Goal: Contribute content

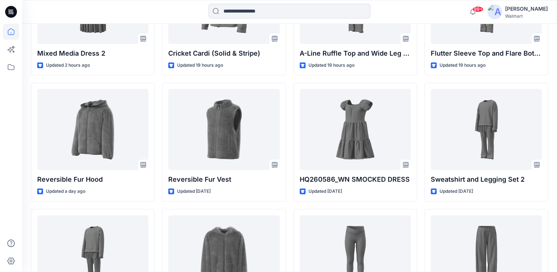
scroll to position [295, 0]
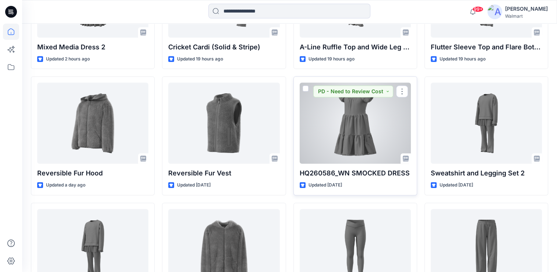
click at [358, 139] on div at bounding box center [355, 122] width 111 height 81
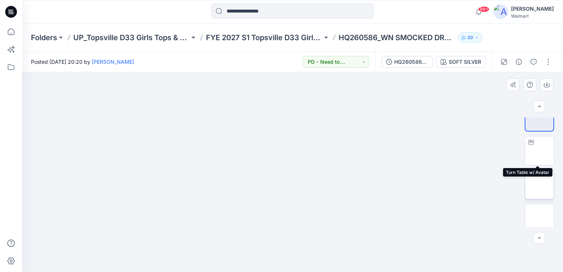
scroll to position [21, 0]
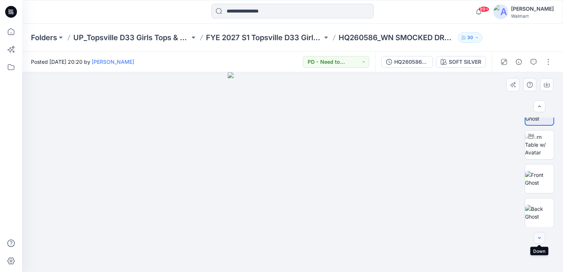
click at [542, 239] on button "button" at bounding box center [539, 238] width 12 height 12
click at [547, 60] on button "button" at bounding box center [548, 62] width 12 height 12
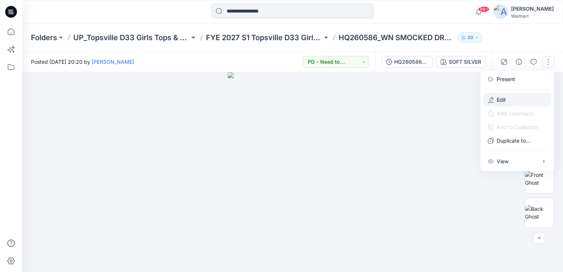
click at [506, 99] on button "Edit" at bounding box center [517, 100] width 68 height 14
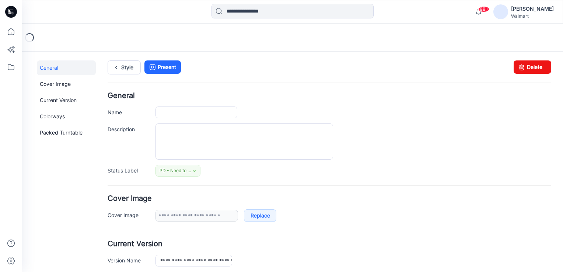
type input "**********"
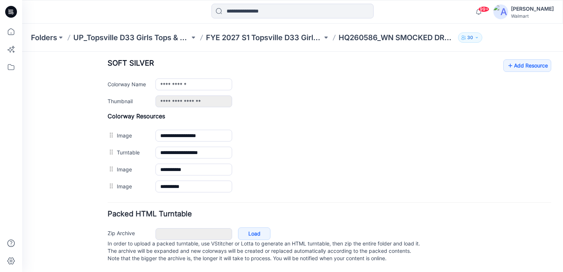
scroll to position [292, 0]
click at [517, 64] on link "Add Resource" at bounding box center [527, 65] width 48 height 13
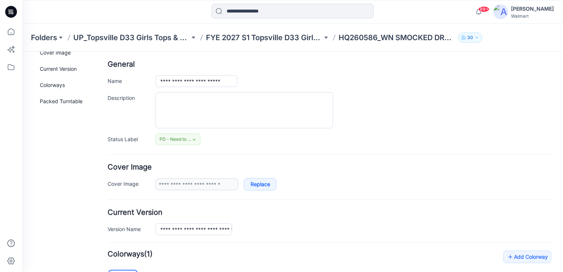
scroll to position [0, 0]
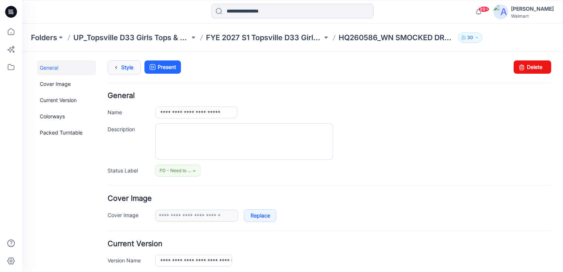
click at [137, 68] on link "Style" at bounding box center [124, 67] width 33 height 14
